Goal: Obtain resource: Download file/media

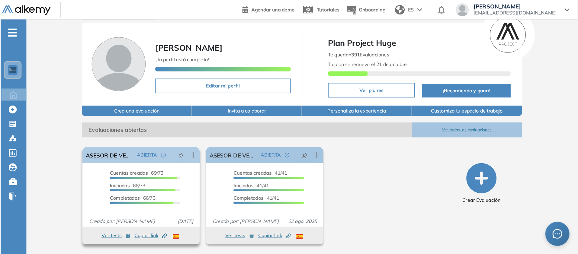
scroll to position [53, 0]
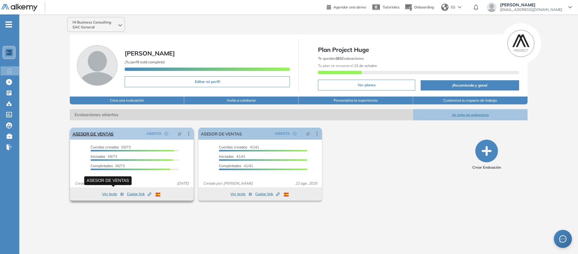
click at [114, 140] on link "ASESOR DE VENTAS" at bounding box center [93, 134] width 41 height 12
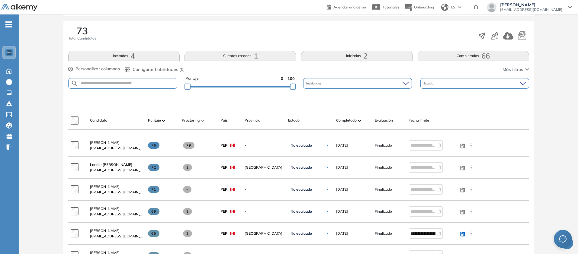
scroll to position [113, 0]
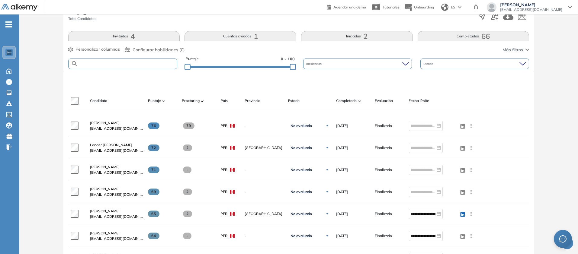
click at [163, 66] on input "text" at bounding box center [127, 64] width 99 height 5
paste input "**********"
type input "**********"
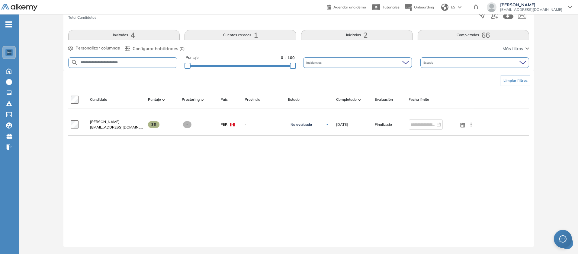
scroll to position [135, 0]
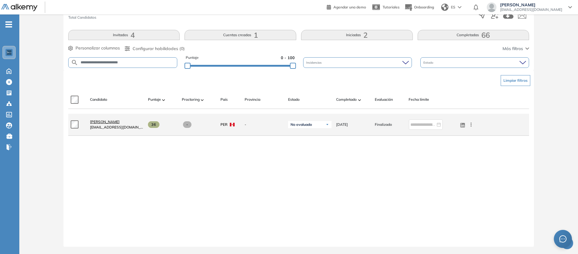
click at [120, 124] on span "[PERSON_NAME]" at bounding box center [105, 122] width 30 height 5
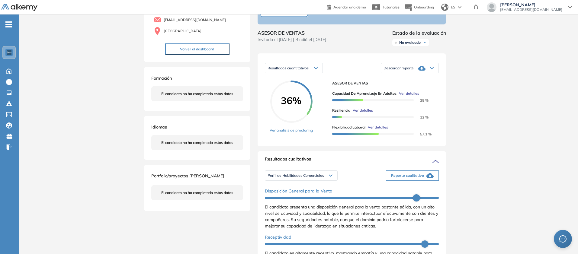
scroll to position [60, 0]
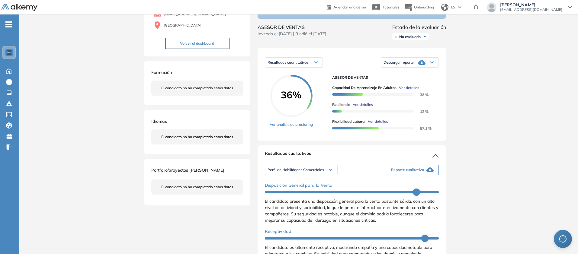
click at [360, 69] on div "Descargar reporte" at bounding box center [409, 63] width 57 height 12
click at [360, 89] on li "Descargar informe resumido" at bounding box center [406, 86] width 45 height 6
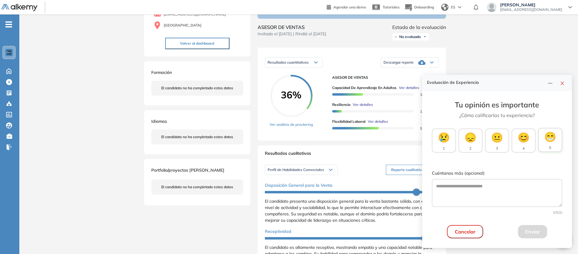
click at [360, 144] on span "😁" at bounding box center [551, 137] width 12 height 15
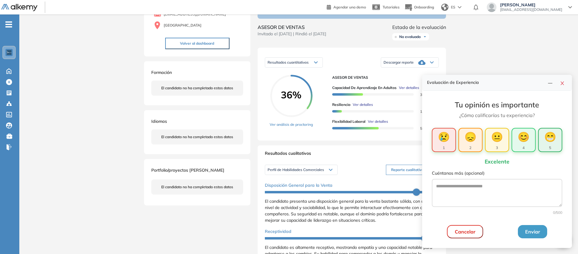
click at [360, 144] on span "😁" at bounding box center [551, 137] width 12 height 15
click at [360, 159] on button "Enviar" at bounding box center [532, 231] width 29 height 13
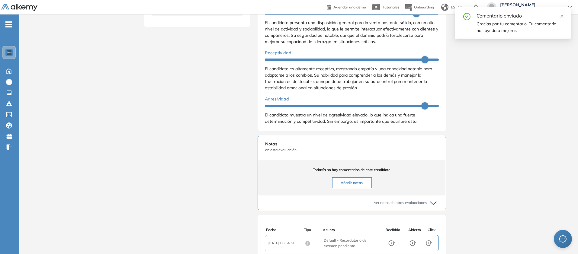
scroll to position [252, 0]
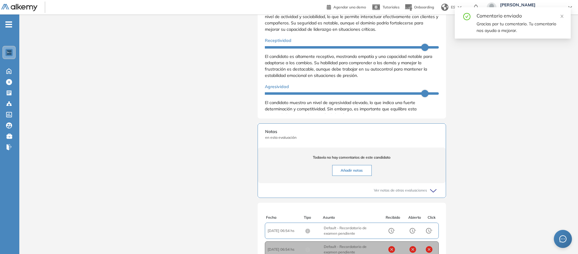
click at [284, 5] on li "Personalidad - MBTI" at bounding box center [283, 2] width 31 height 6
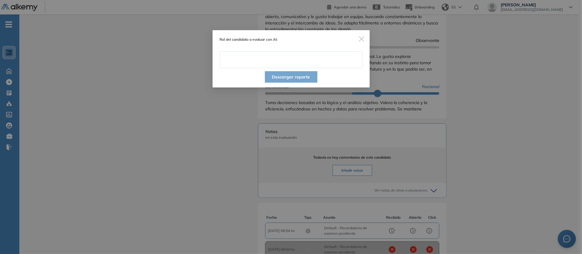
click at [300, 68] on input "text" at bounding box center [291, 59] width 143 height 17
type input "**********"
click at [300, 83] on button "Descargar reporte" at bounding box center [291, 76] width 53 height 11
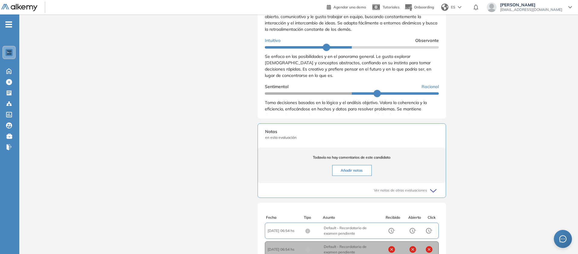
click at [251, 99] on div "Evaluaciones y challenges en los que participó el candidato 36% ASESOR DE VENTA…" at bounding box center [352, 41] width 203 height 533
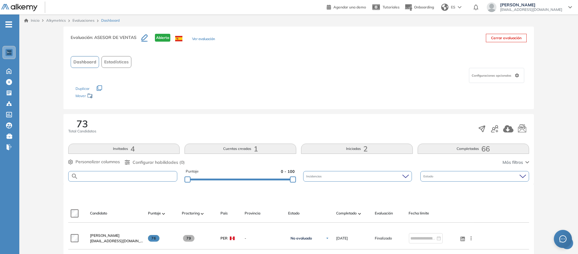
scroll to position [76, 0]
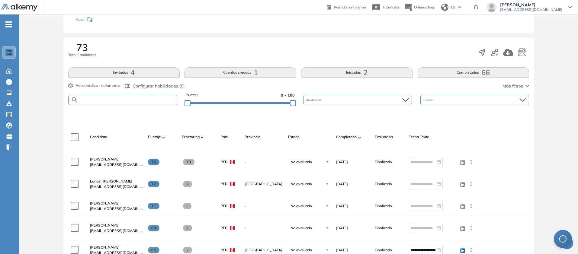
click at [142, 102] on input "text" at bounding box center [127, 100] width 99 height 5
paste input "**********"
type input "**********"
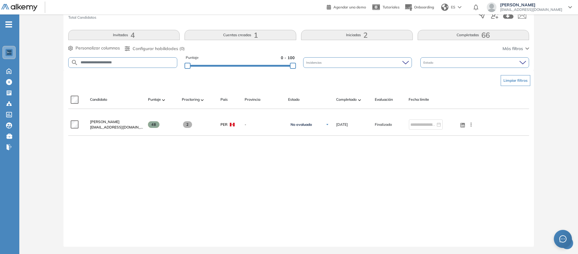
scroll to position [245, 0]
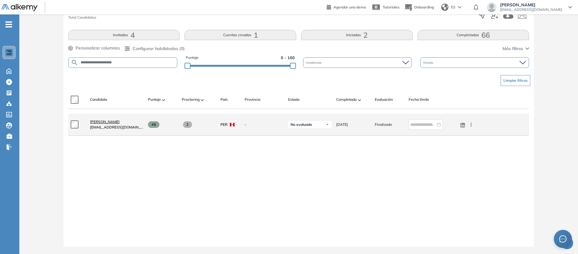
click at [120, 120] on span "[PERSON_NAME]" at bounding box center [105, 122] width 30 height 5
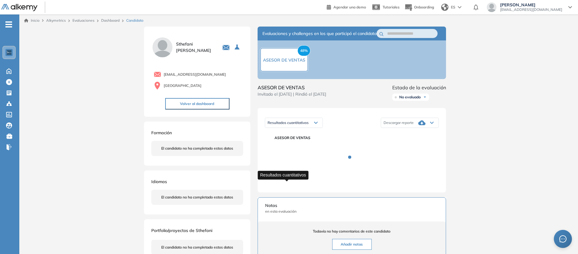
scroll to position [83, 0]
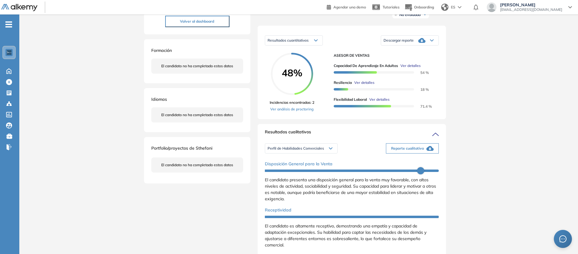
click at [360, 47] on div "Descargar reporte" at bounding box center [409, 40] width 57 height 12
click at [360, 67] on li "Descargar informe resumido" at bounding box center [406, 64] width 45 height 6
click at [360, 159] on div "Inicio Alkymetrics Evaluaciones Dashboard Candidato Duración : 00:00:00 Cantida…" at bounding box center [298, 212] width 559 height 561
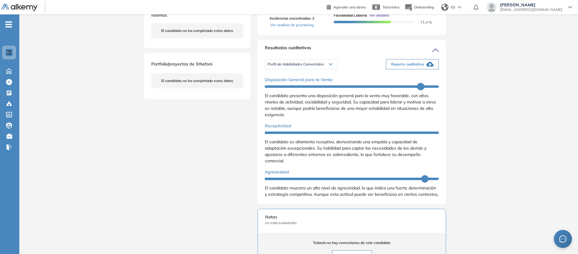
scroll to position [175, 0]
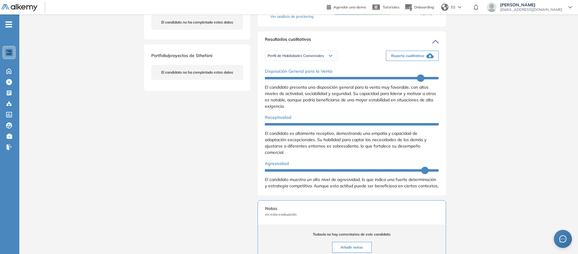
click at [360, 59] on span "Reporte cualitativo" at bounding box center [407, 55] width 33 height 5
click at [271, 58] on span "Perfil de Habilidades Comerciales" at bounding box center [296, 55] width 57 height 5
click at [270, 82] on li "Personalidad - MBTI" at bounding box center [283, 79] width 31 height 6
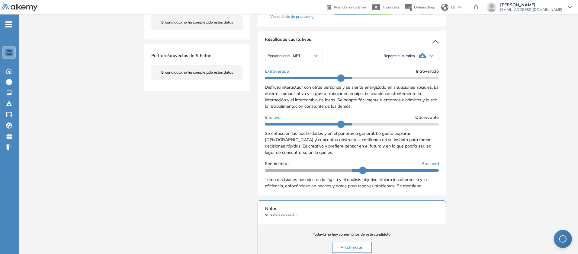
click at [360, 62] on div "Reporte cualitativo" at bounding box center [409, 56] width 57 height 12
click at [360, 71] on li "Reporte con Afinidad AI" at bounding box center [402, 68] width 37 height 6
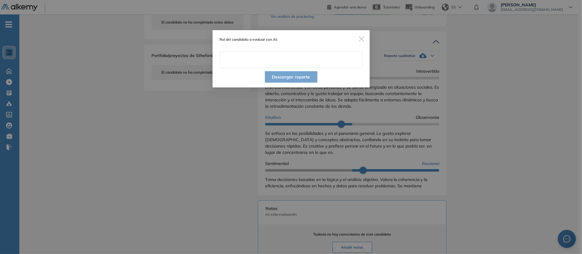
click at [250, 68] on input "text" at bounding box center [291, 59] width 143 height 17
type input "**********"
click at [299, 83] on button "Descargar reporte" at bounding box center [291, 76] width 53 height 11
